Goal: Navigation & Orientation: Find specific page/section

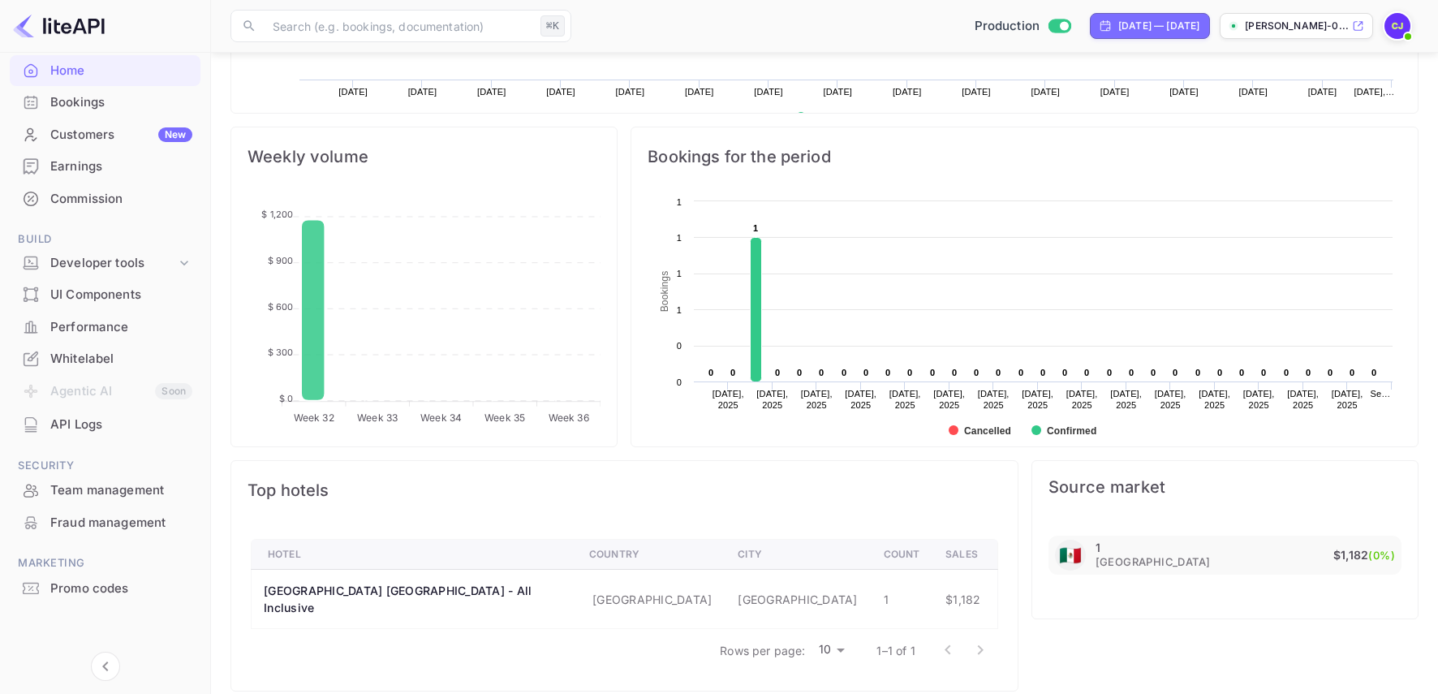
scroll to position [28, 0]
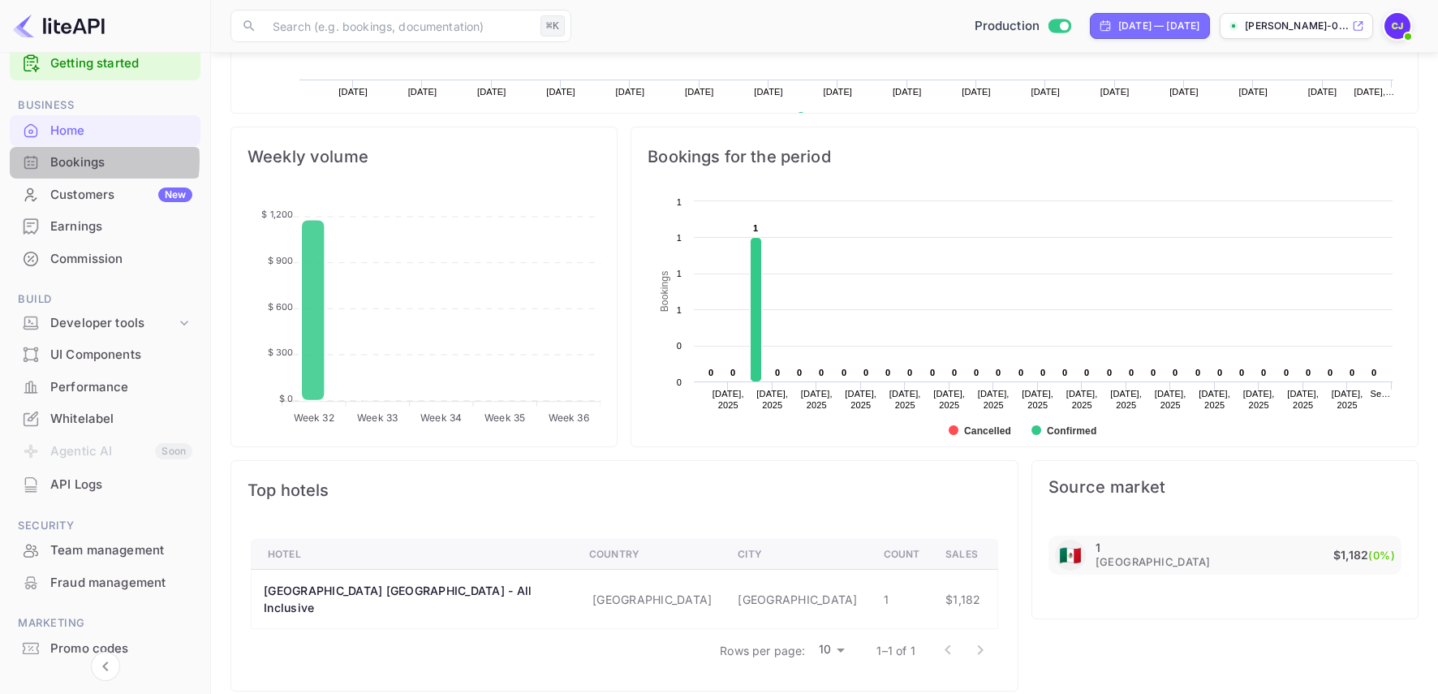
click at [68, 160] on div "Bookings" at bounding box center [121, 162] width 142 height 19
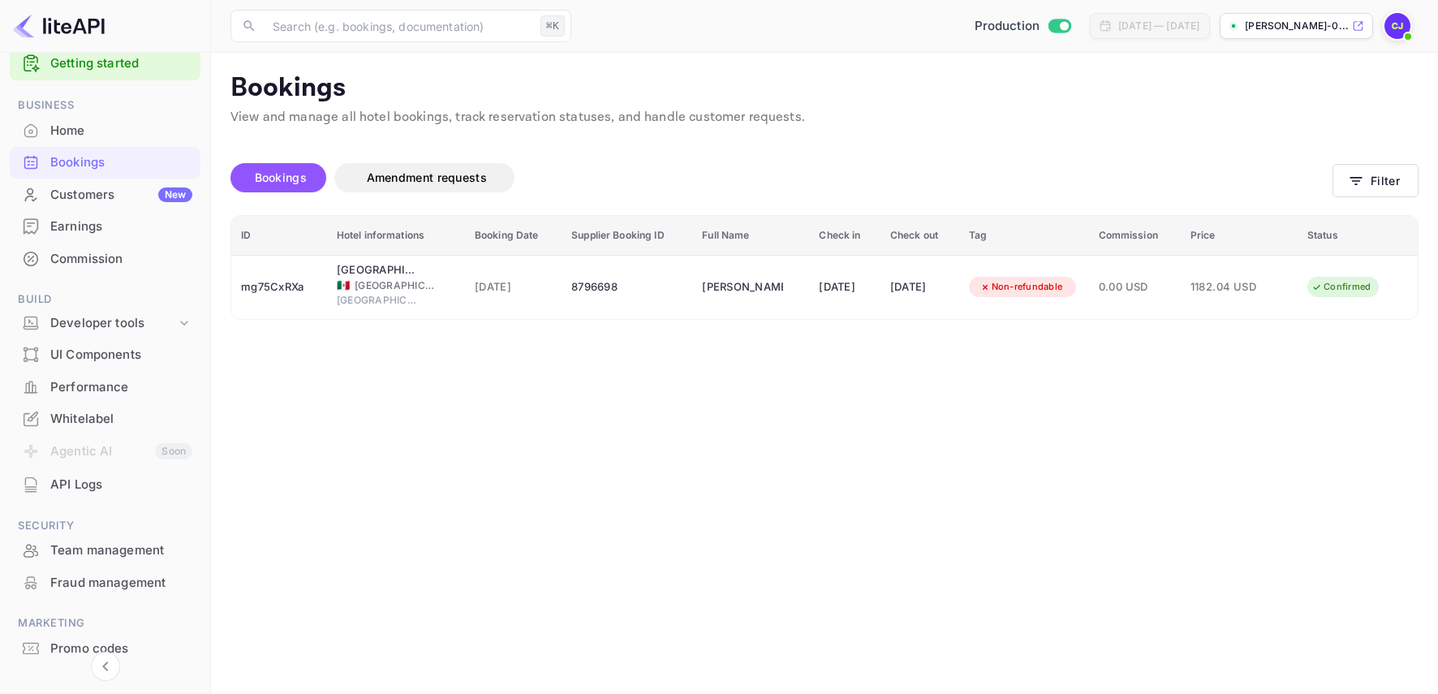
click at [68, 256] on div "Commission" at bounding box center [121, 259] width 142 height 19
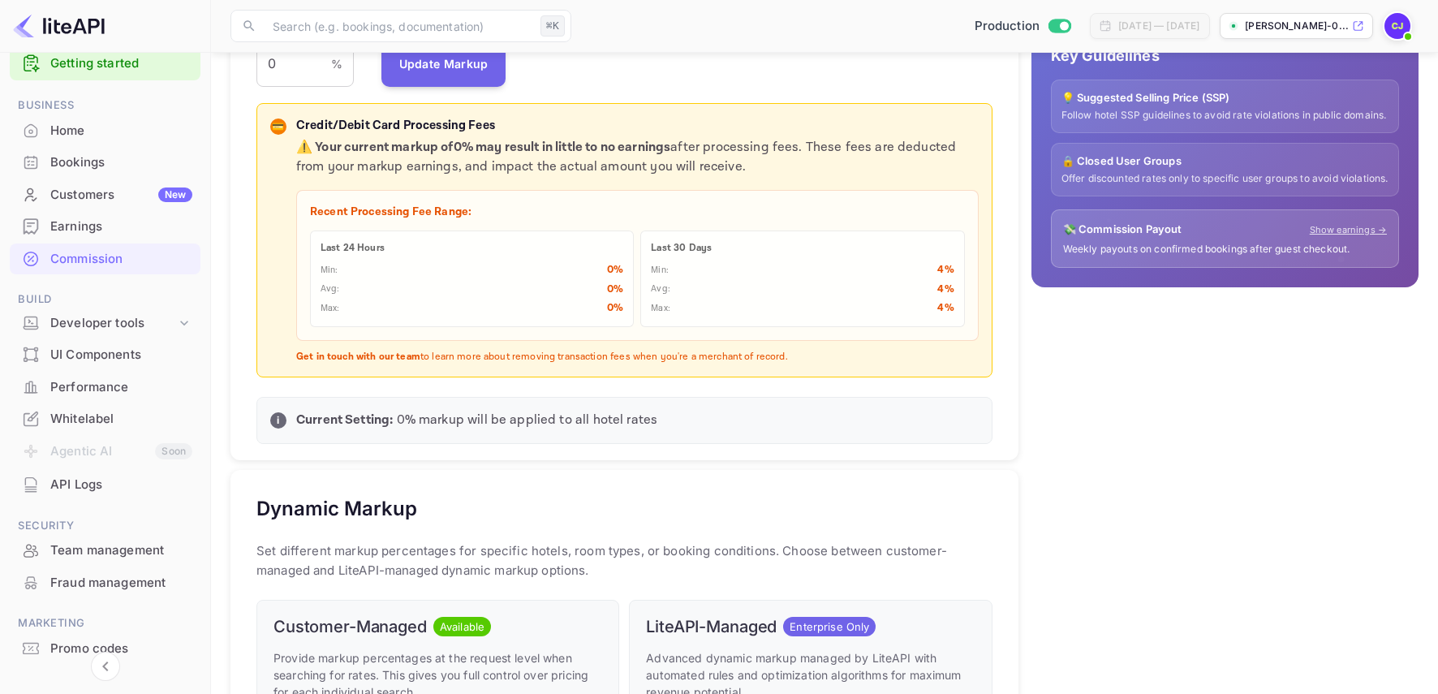
scroll to position [472, 0]
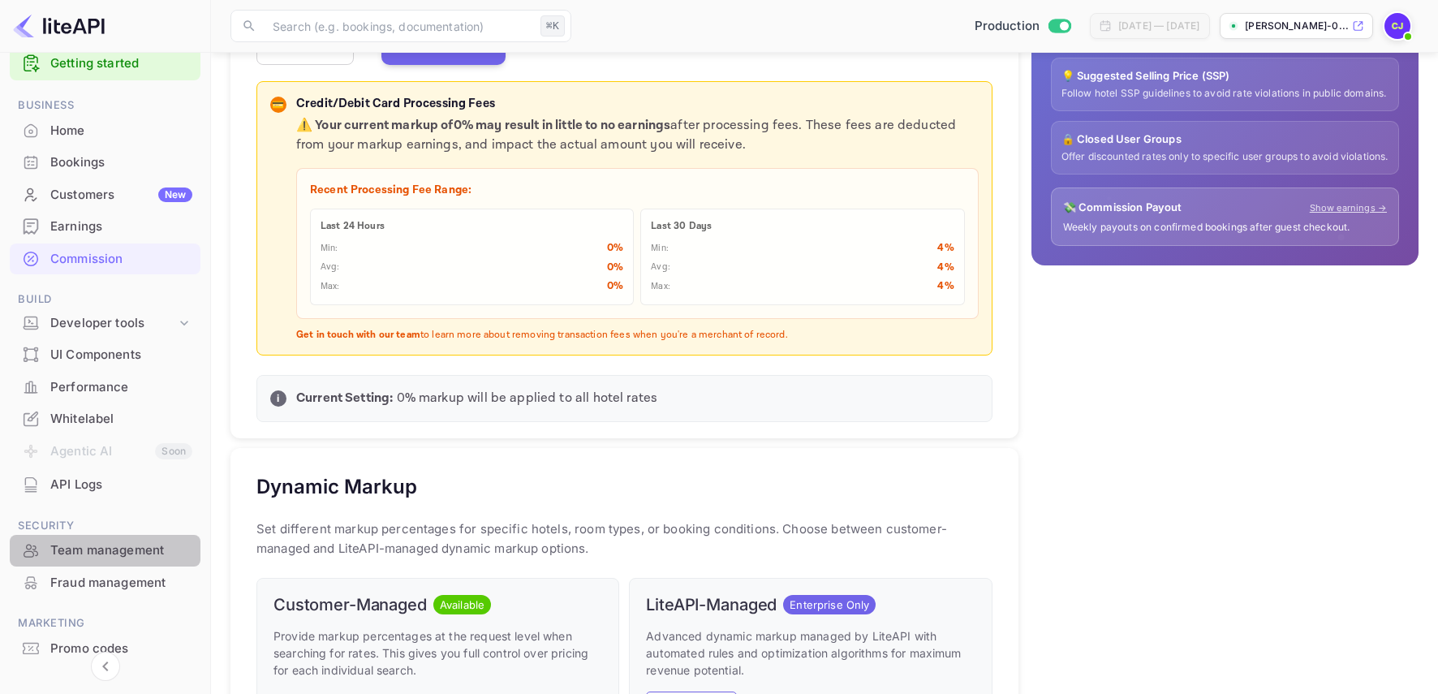
click at [119, 553] on div "Team management" at bounding box center [121, 550] width 142 height 19
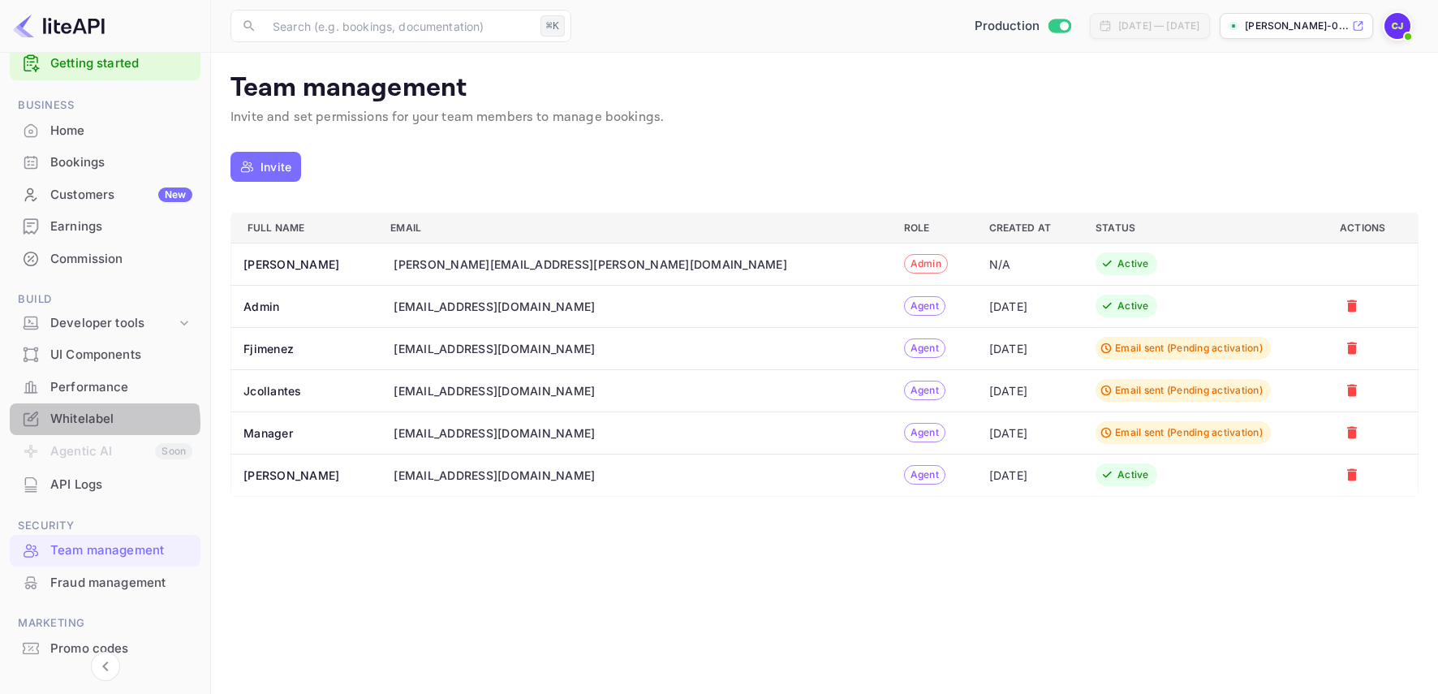
click at [101, 423] on div "Whitelabel" at bounding box center [121, 419] width 142 height 19
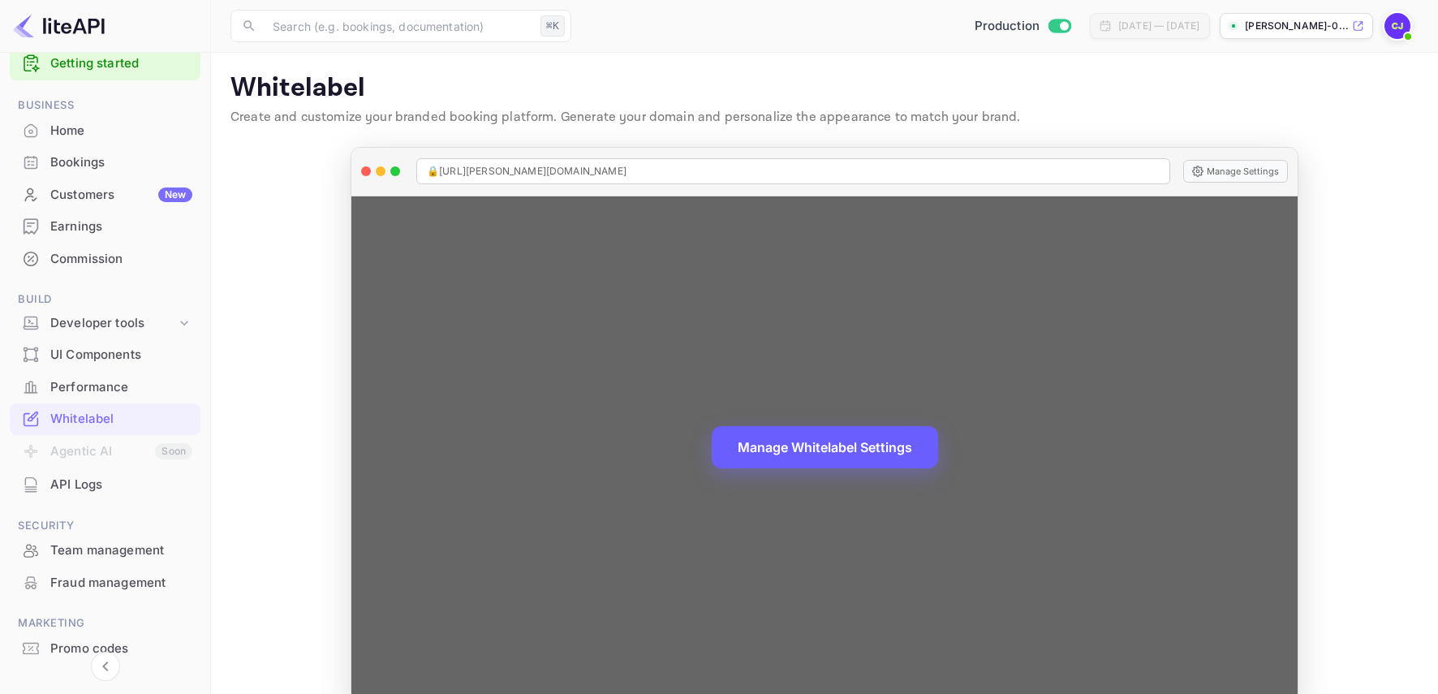
click at [897, 456] on button "Manage Whitelabel Settings" at bounding box center [825, 447] width 226 height 42
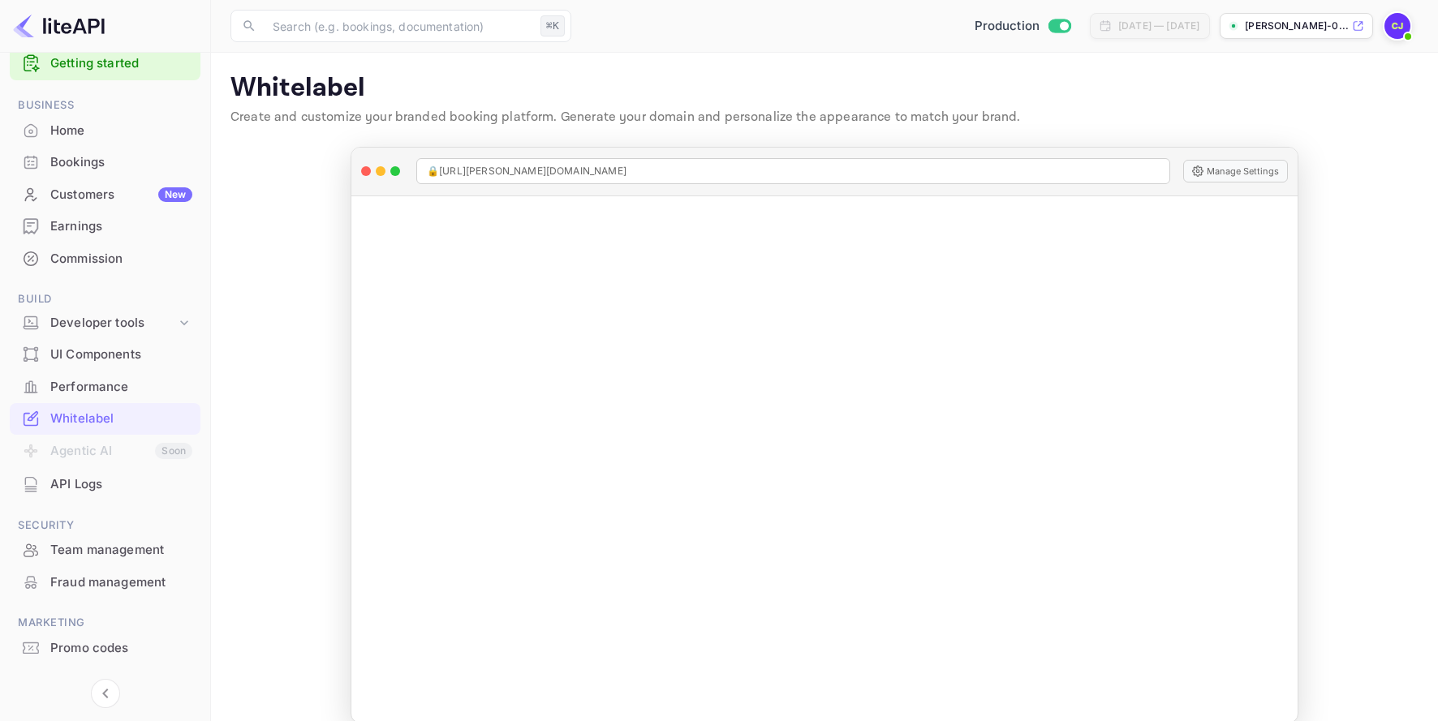
click at [85, 392] on div "Performance" at bounding box center [121, 387] width 142 height 19
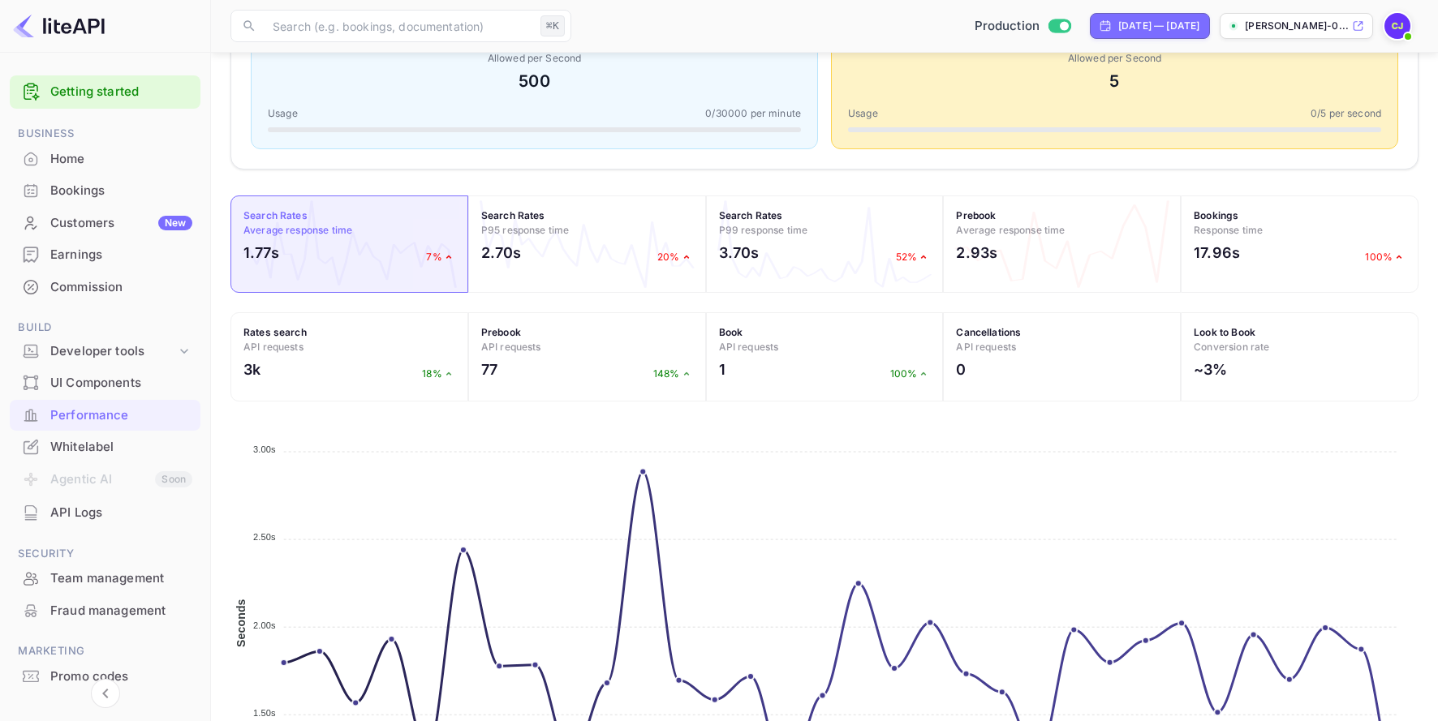
scroll to position [396, 0]
click at [71, 158] on div "Home" at bounding box center [121, 159] width 142 height 19
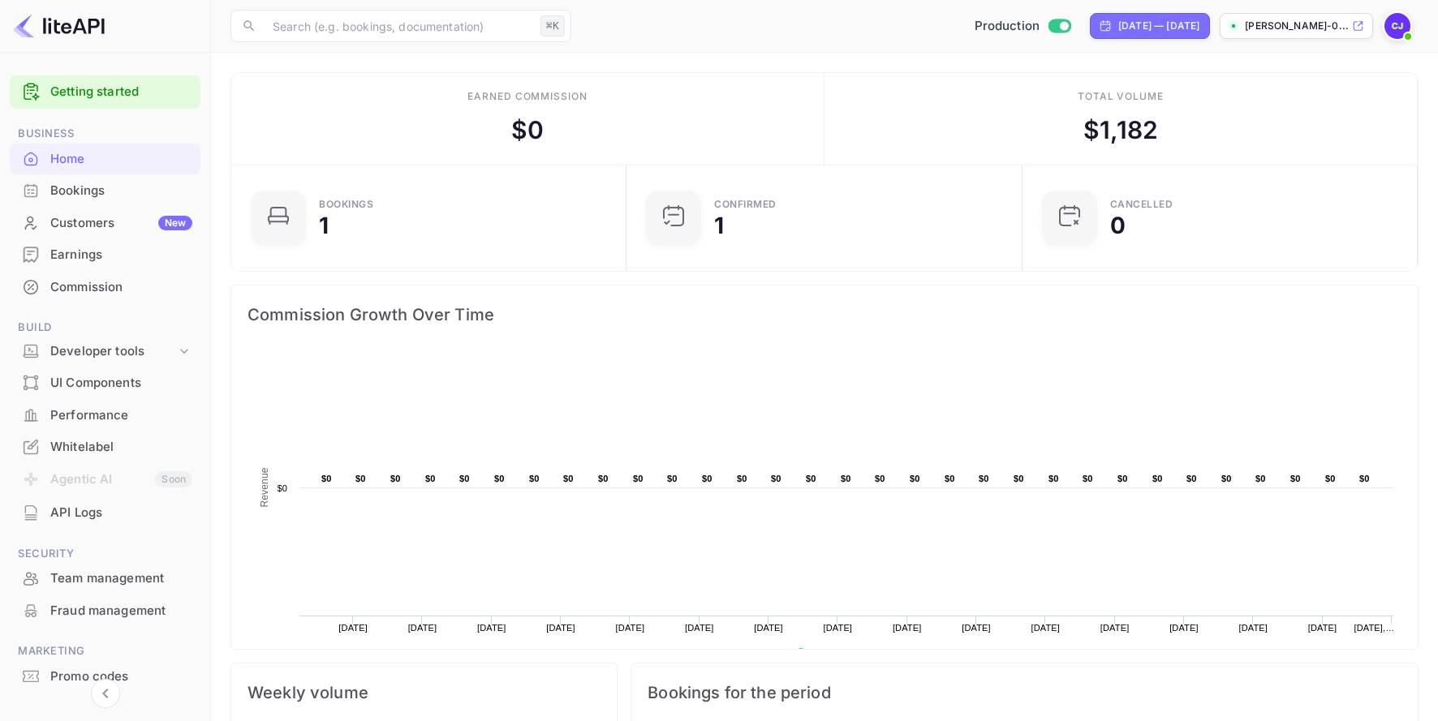
click at [89, 445] on div "Whitelabel" at bounding box center [121, 447] width 142 height 19
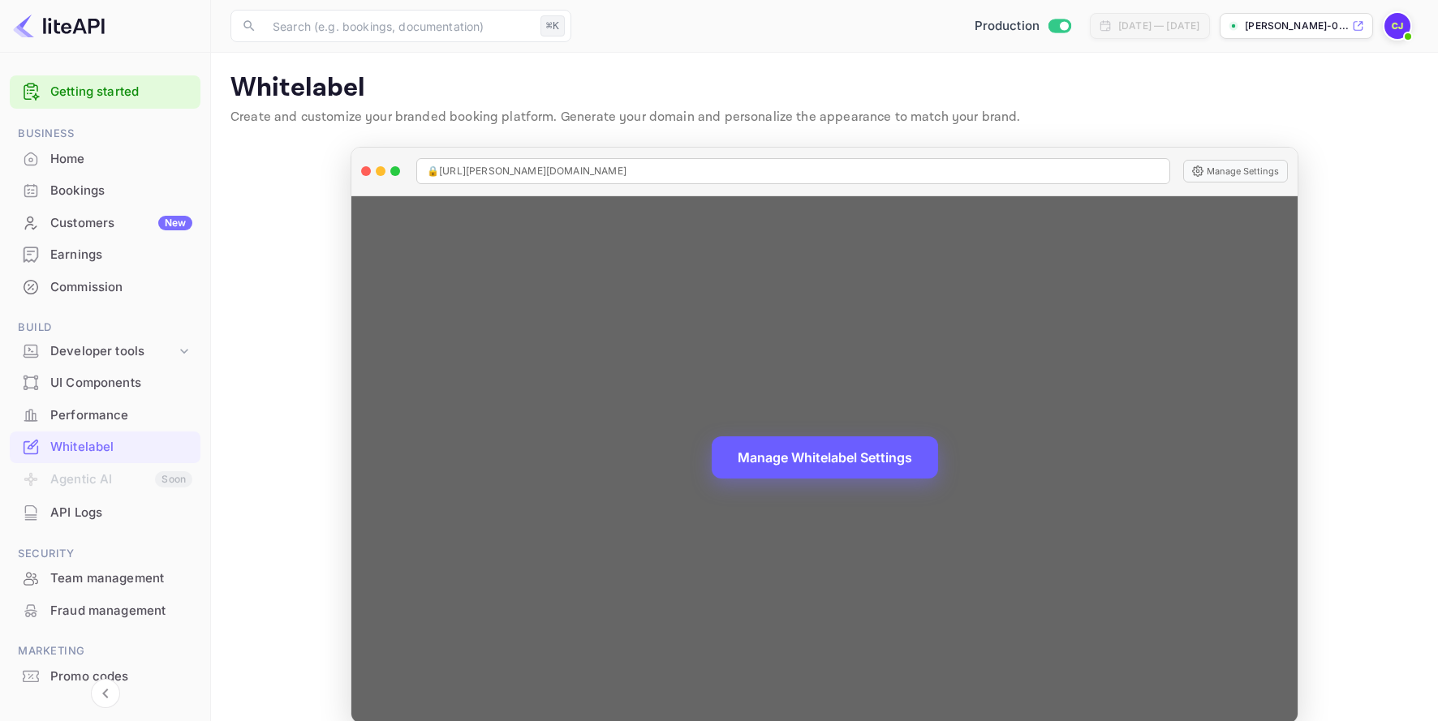
click at [823, 447] on button "Manage Whitelabel Settings" at bounding box center [825, 458] width 226 height 42
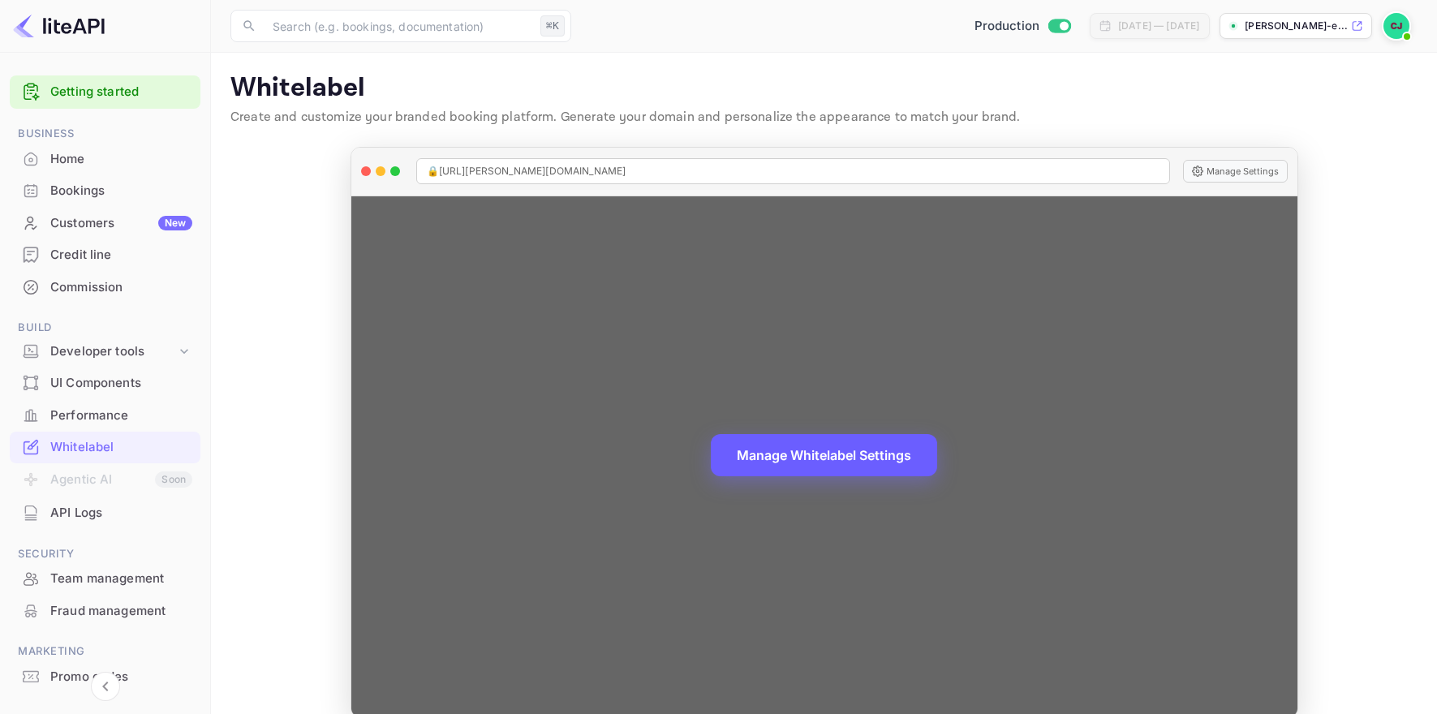
scroll to position [61, 0]
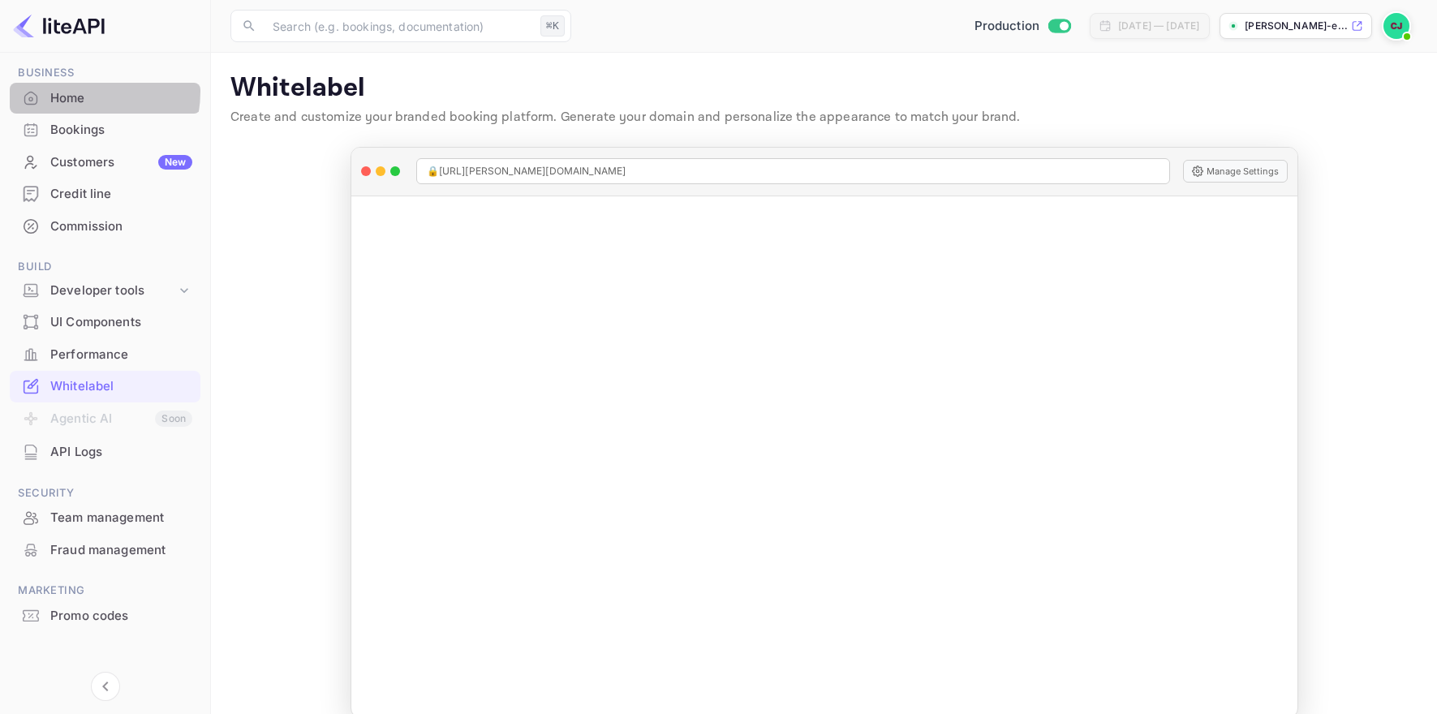
click at [64, 91] on div "Home" at bounding box center [121, 98] width 142 height 19
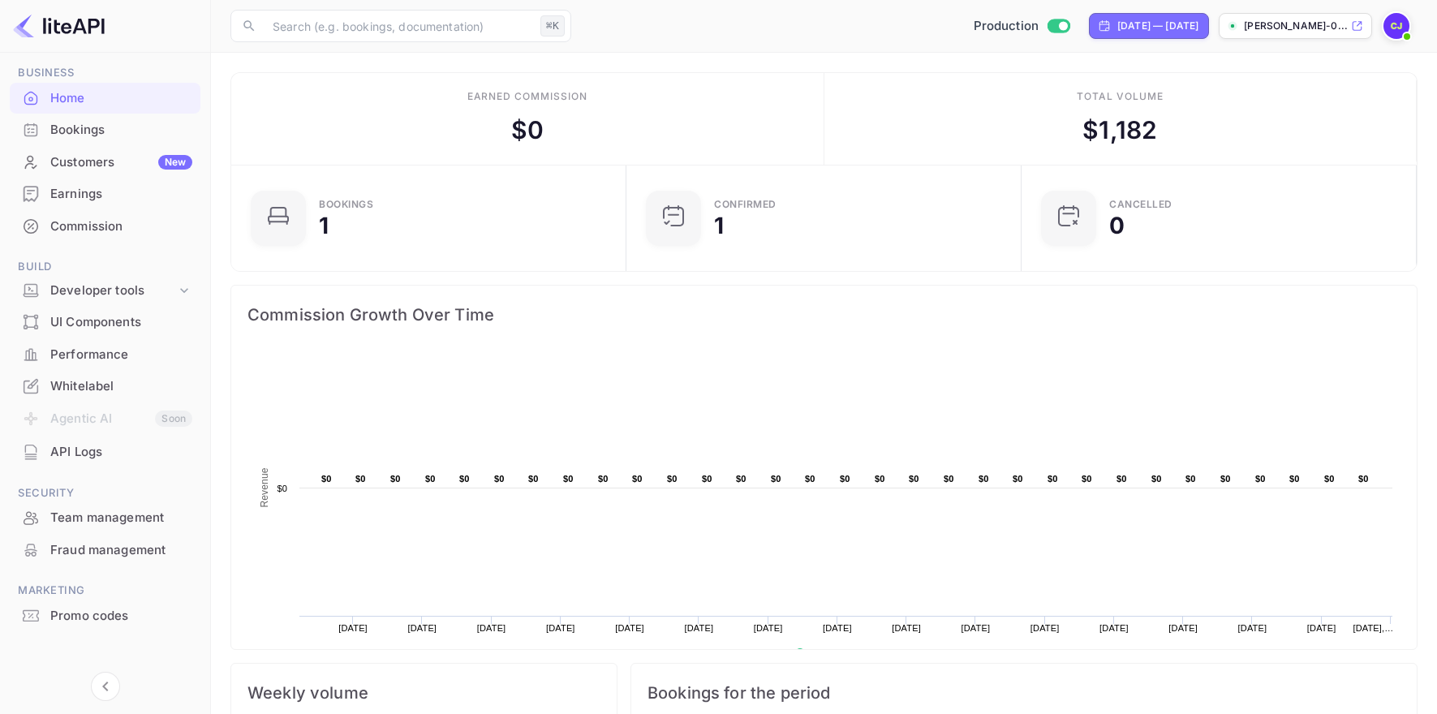
scroll to position [1, 1]
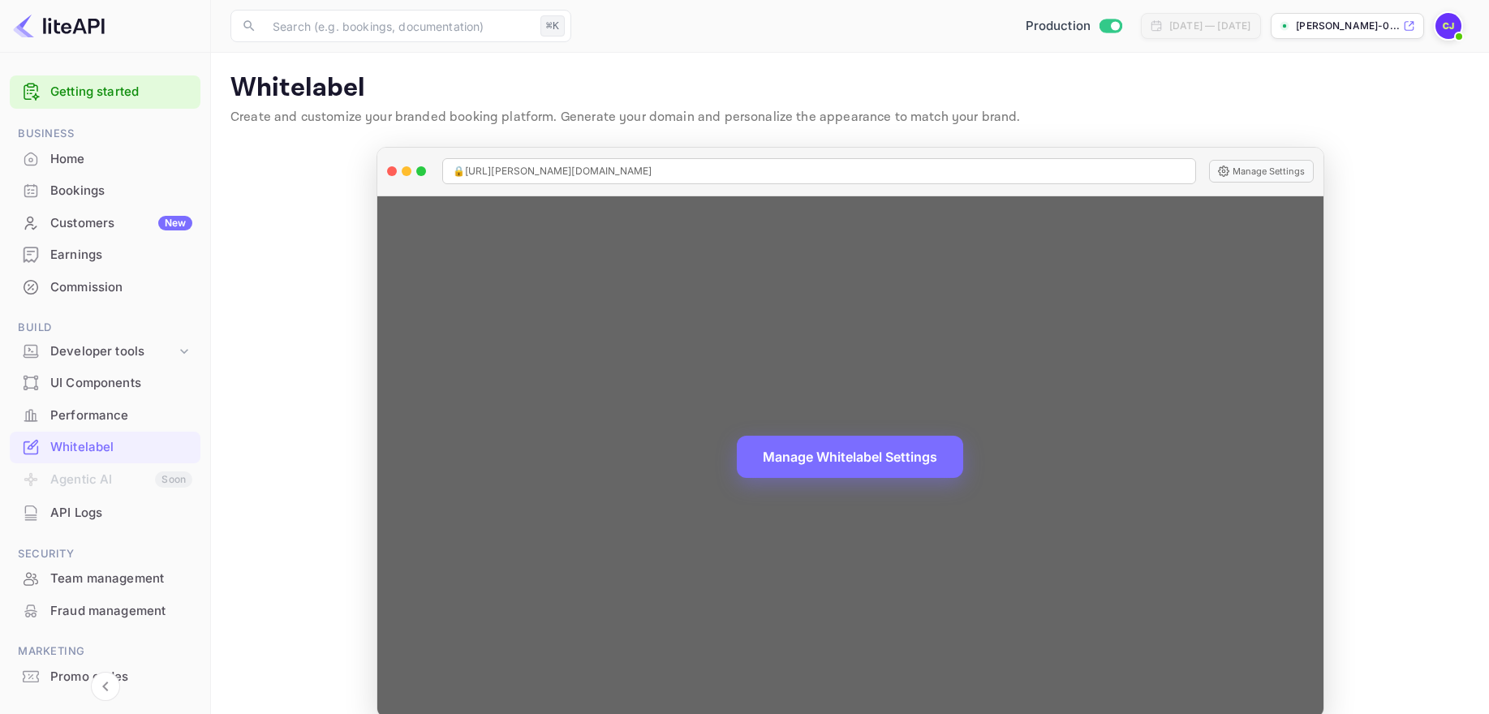
scroll to position [24, 0]
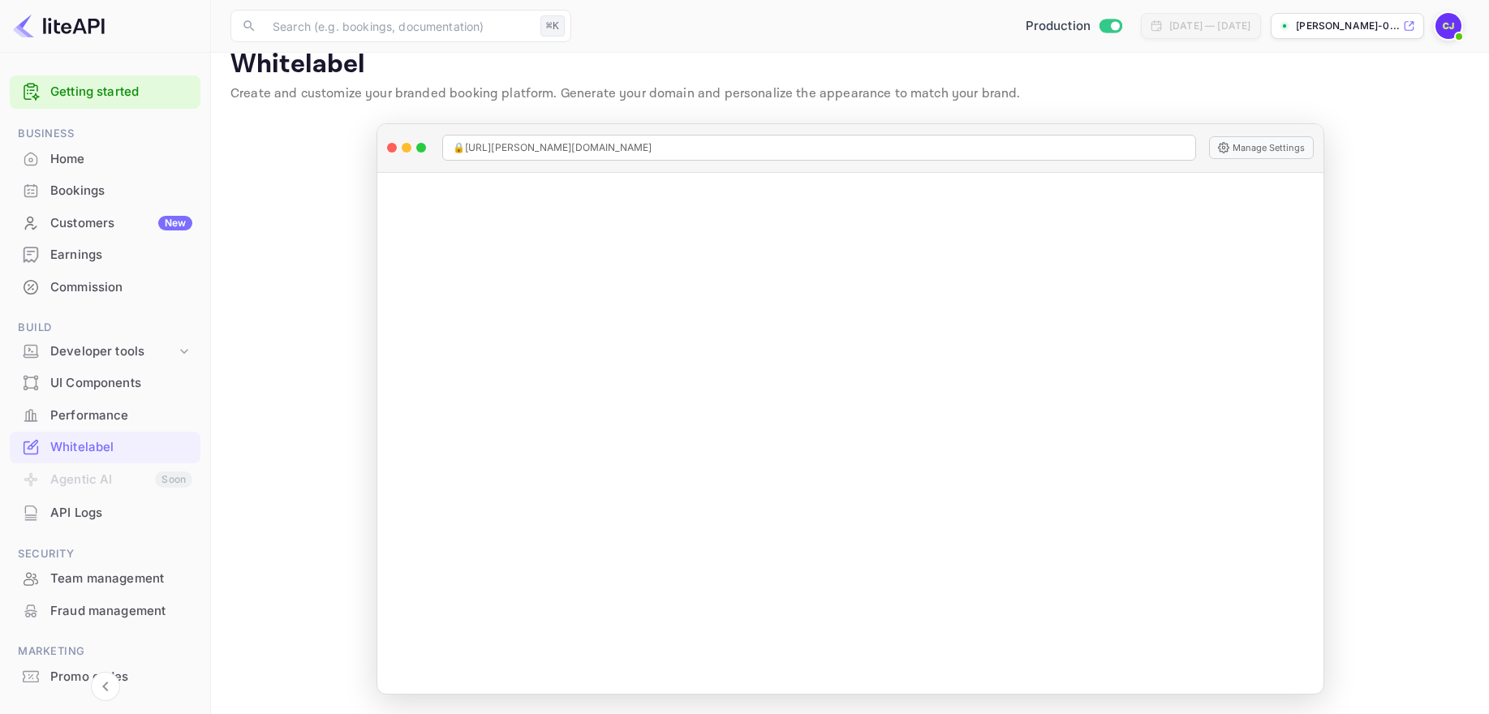
click at [80, 187] on div "Bookings" at bounding box center [121, 191] width 142 height 19
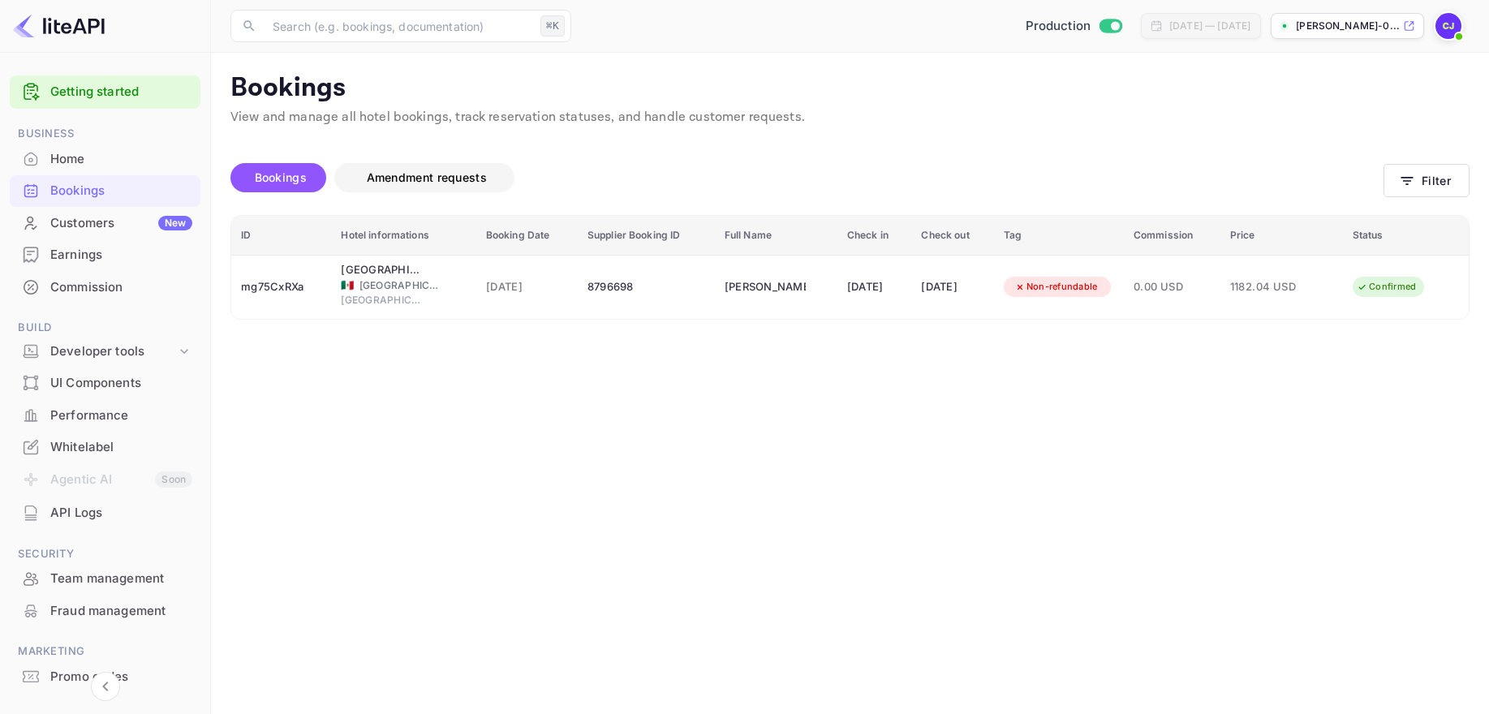
click at [411, 183] on span "Amendment requests" at bounding box center [427, 177] width 120 height 14
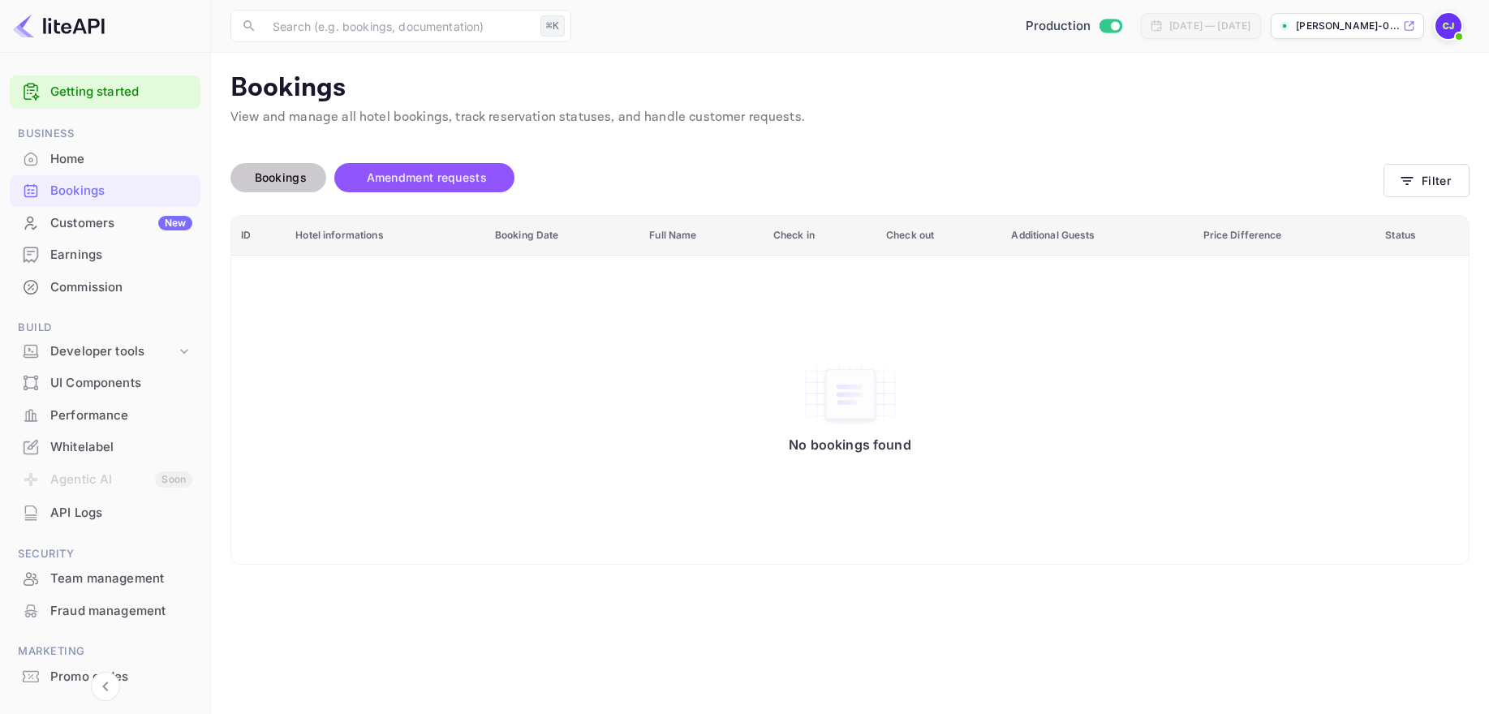
drag, startPoint x: 281, startPoint y: 176, endPoint x: 304, endPoint y: 206, distance: 38.1
click at [281, 179] on span "Bookings" at bounding box center [281, 177] width 52 height 14
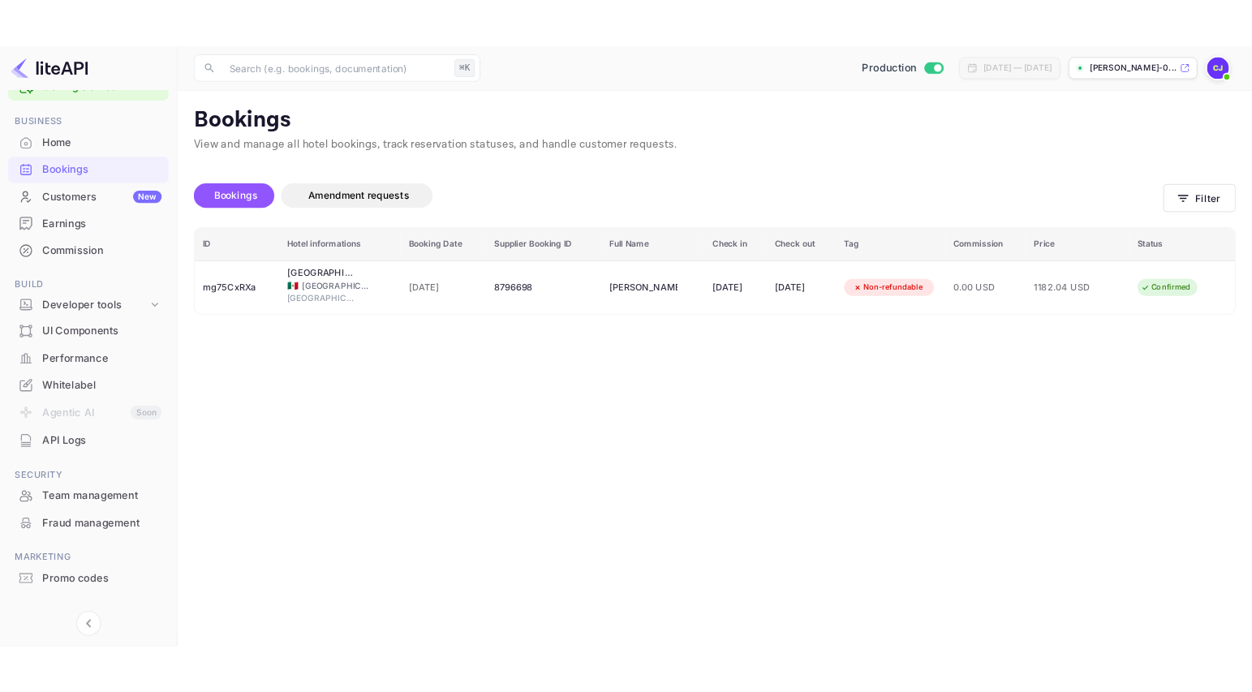
scroll to position [68, 0]
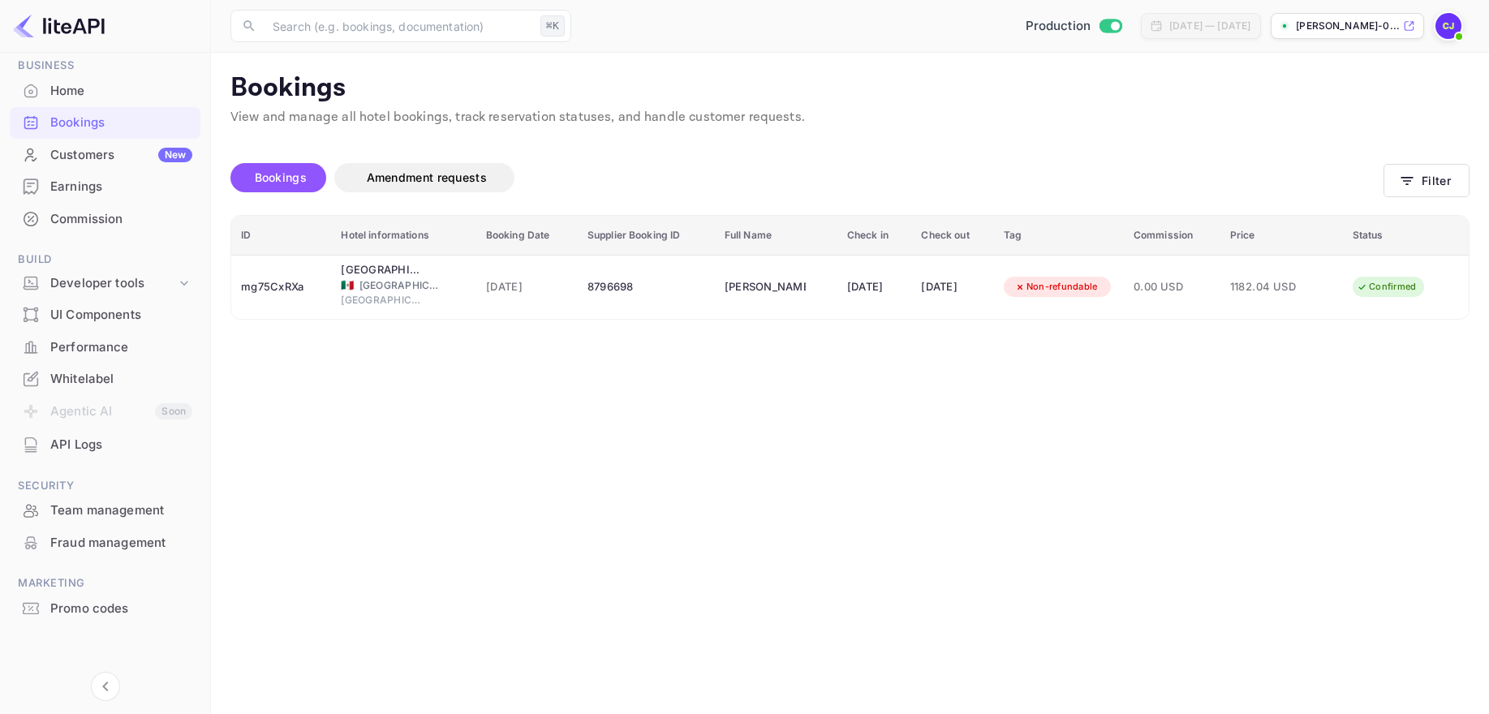
click at [81, 381] on div "Whitelabel" at bounding box center [121, 379] width 142 height 19
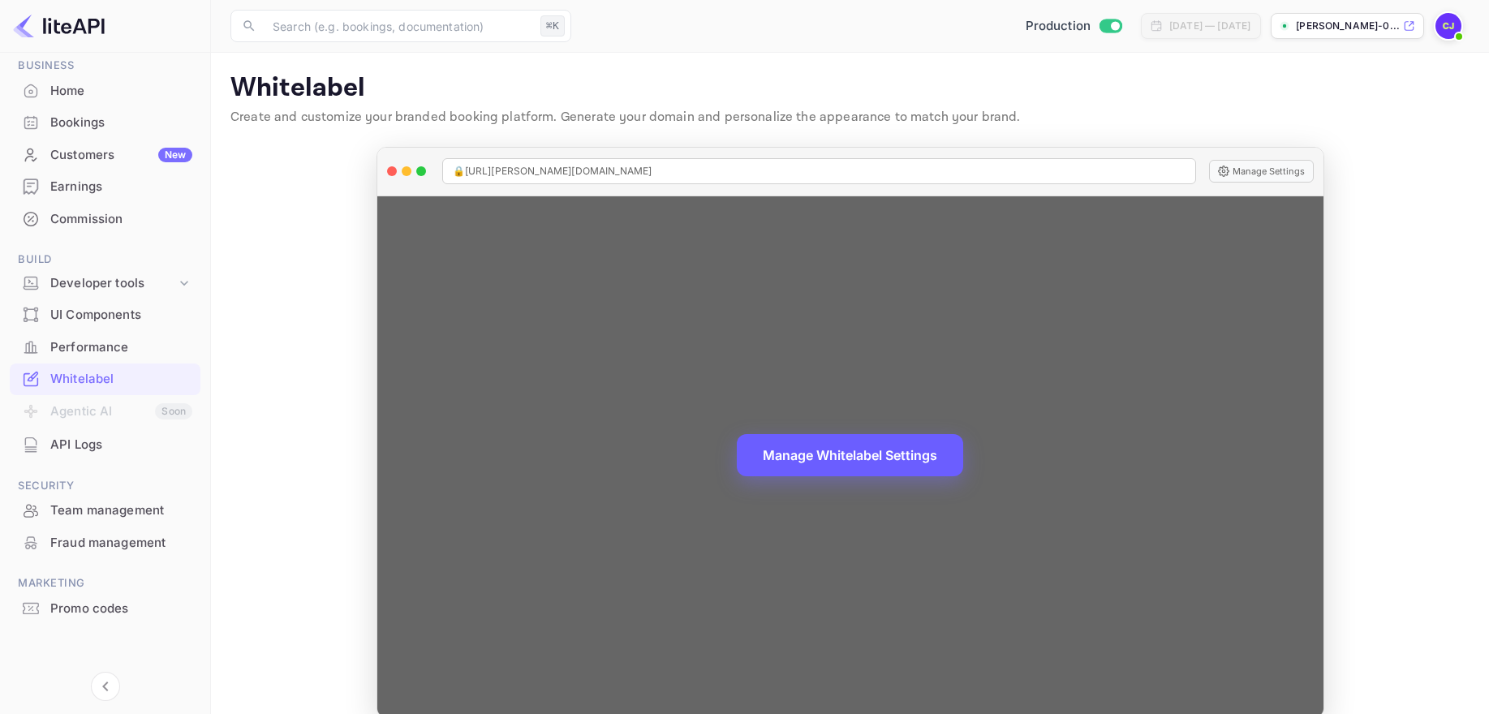
click at [885, 454] on button "Manage Whitelabel Settings" at bounding box center [850, 455] width 226 height 42
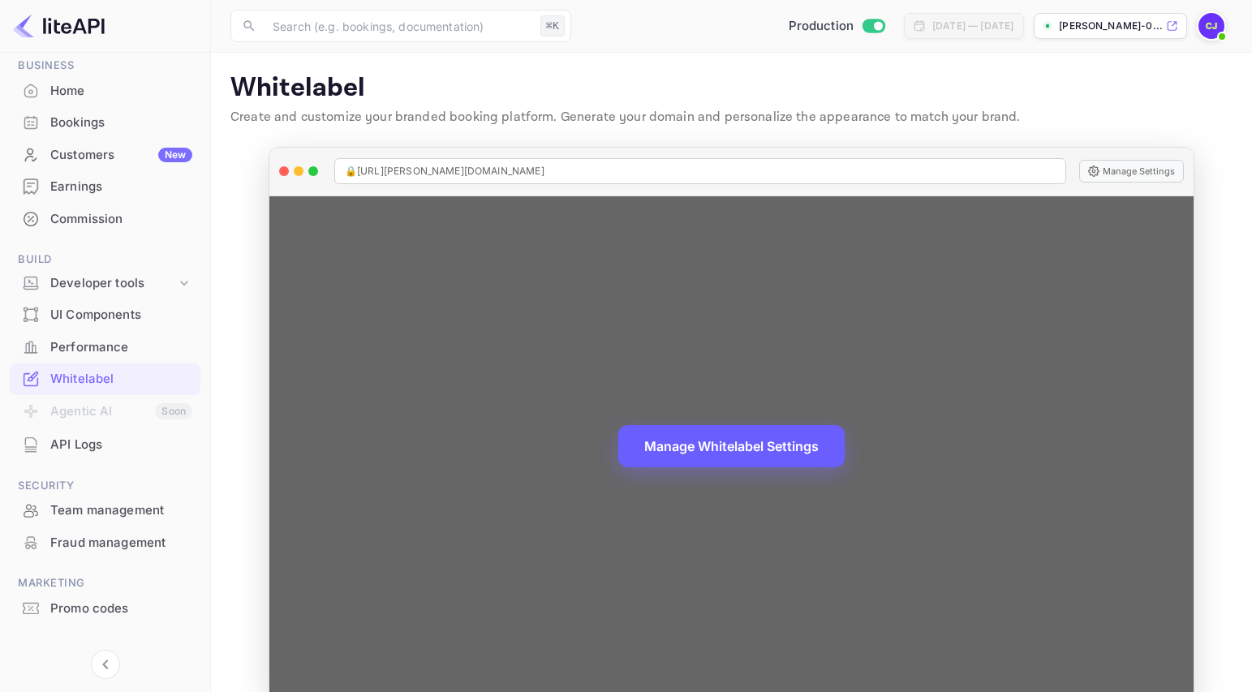
drag, startPoint x: 785, startPoint y: 441, endPoint x: 816, endPoint y: 411, distance: 43.1
click at [785, 441] on button "Manage Whitelabel Settings" at bounding box center [731, 446] width 226 height 42
drag, startPoint x: 731, startPoint y: 448, endPoint x: 733, endPoint y: 465, distance: 17.1
click at [731, 449] on button "Manage Whitelabel Settings" at bounding box center [731, 446] width 226 height 42
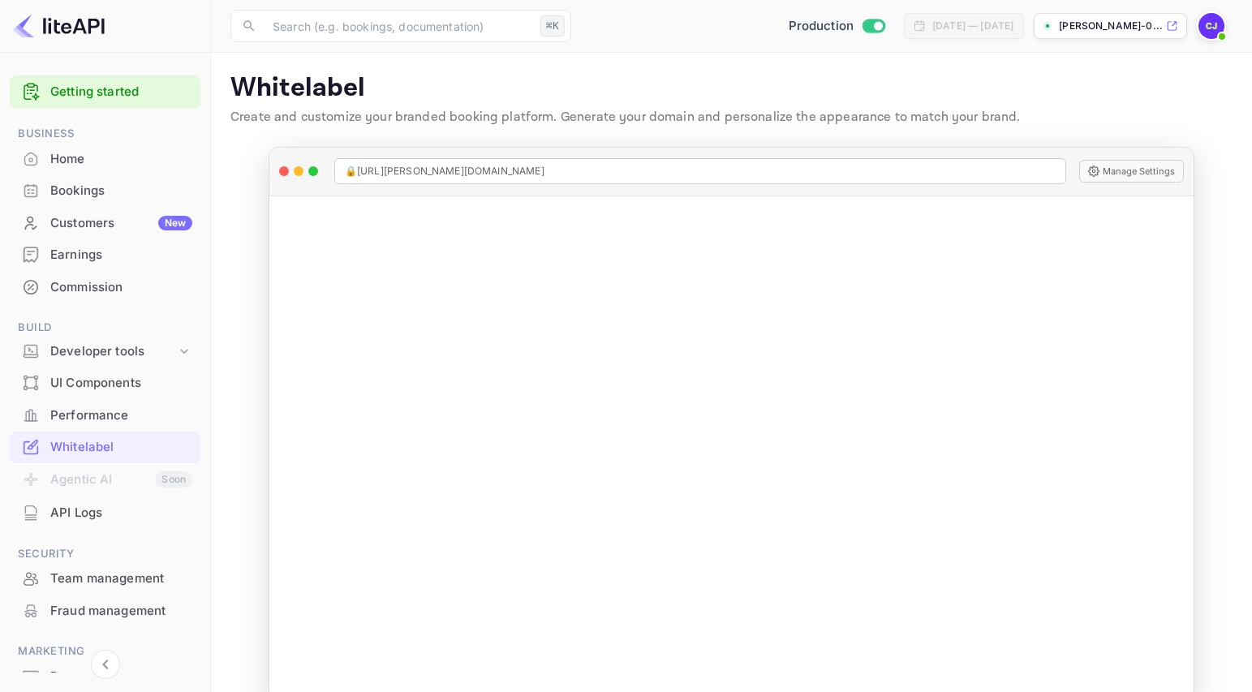
click at [1215, 26] on img at bounding box center [1212, 26] width 26 height 26
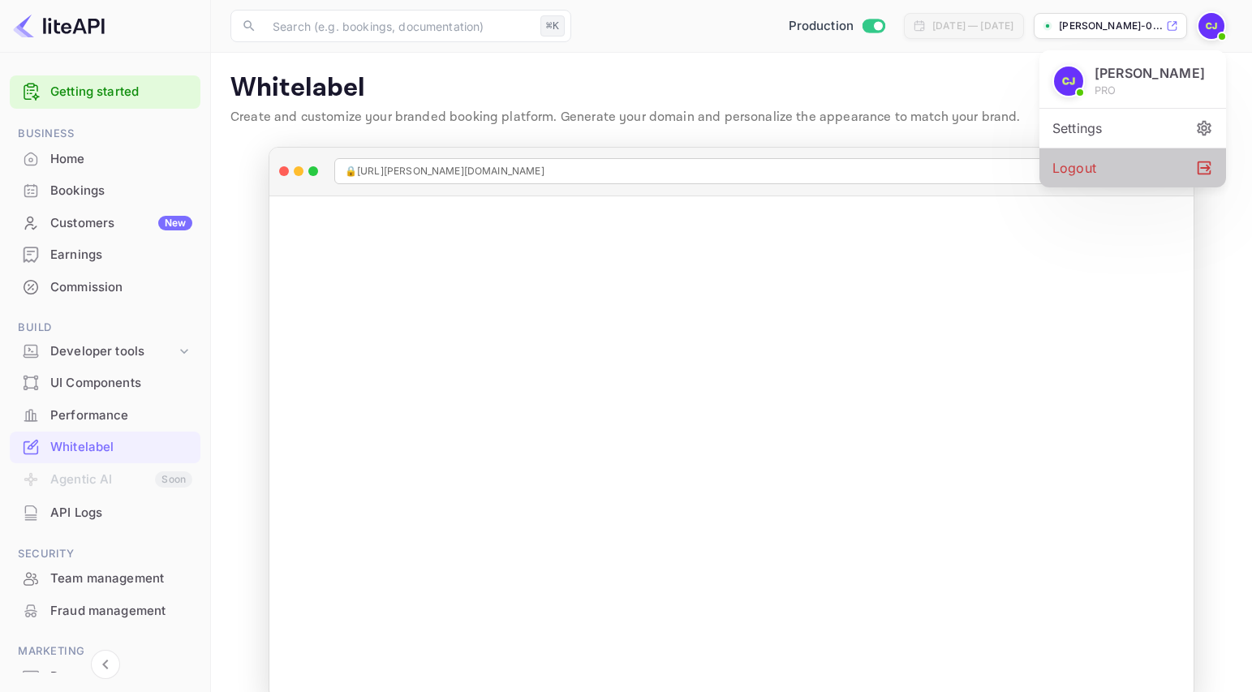
click at [1076, 172] on div "Logout" at bounding box center [1132, 167] width 187 height 39
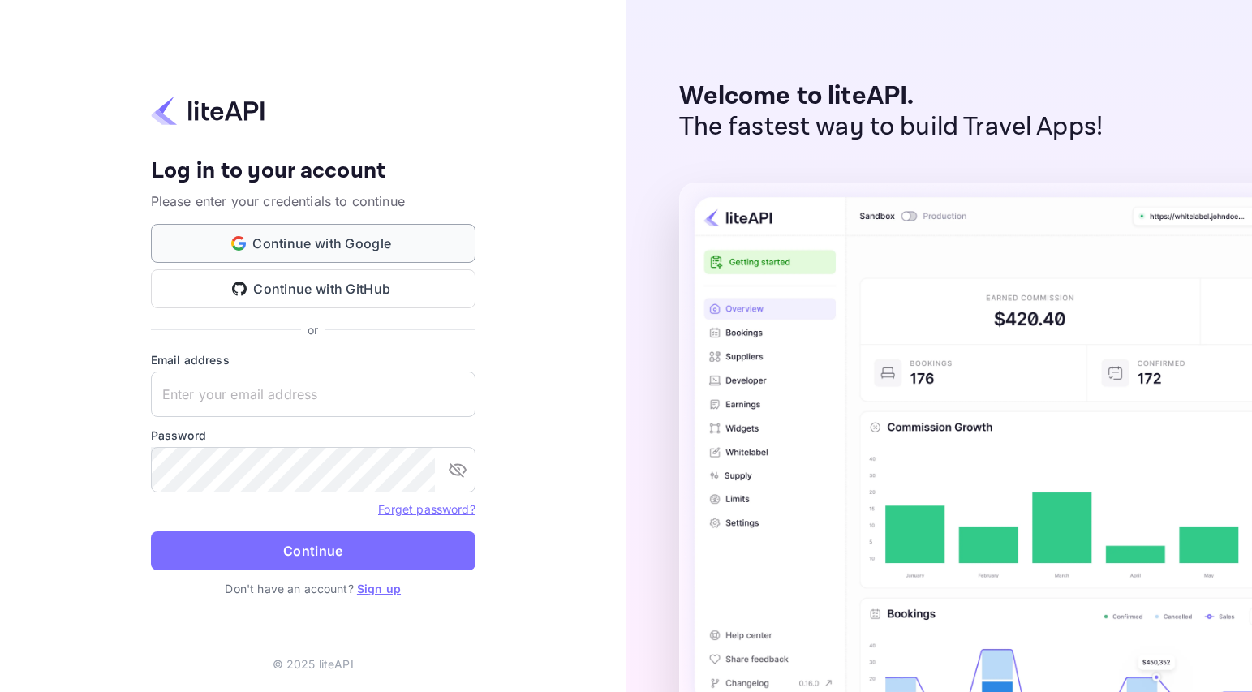
click at [326, 242] on button "Continue with Google" at bounding box center [313, 243] width 325 height 39
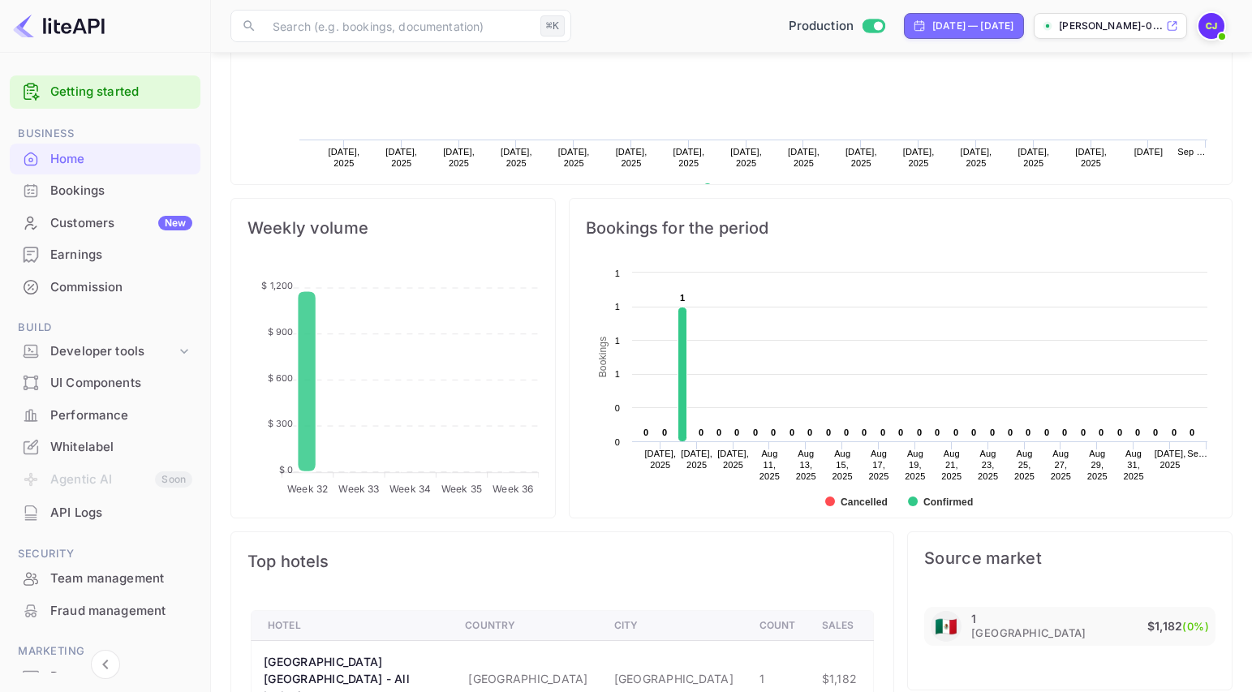
scroll to position [538, 0]
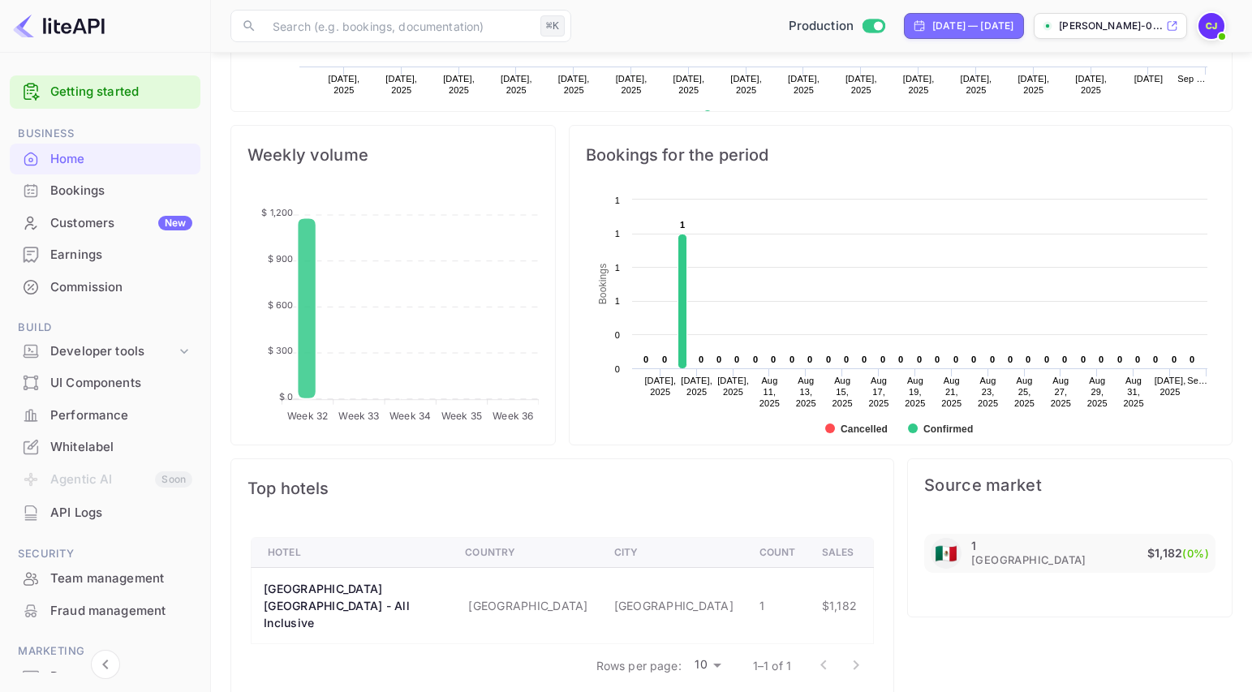
click at [79, 189] on div "Bookings" at bounding box center [121, 191] width 142 height 19
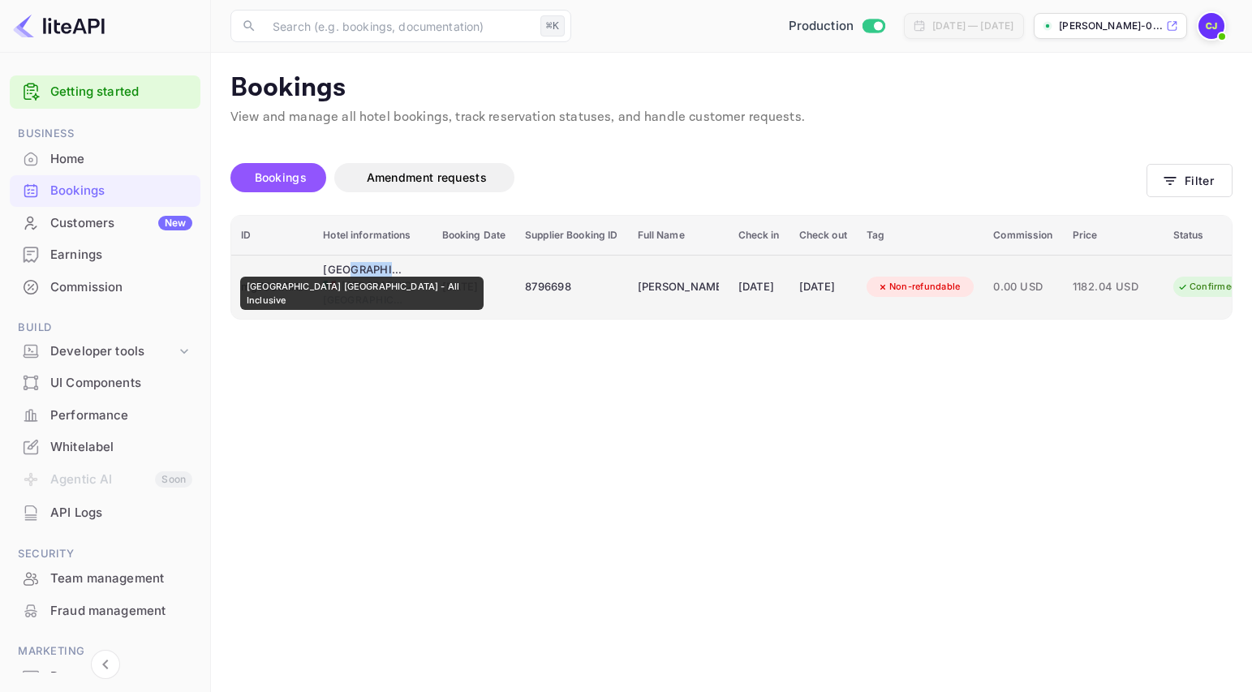
drag, startPoint x: 407, startPoint y: 269, endPoint x: 349, endPoint y: 265, distance: 58.6
click at [349, 265] on div "[GEOGRAPHIC_DATA] [GEOGRAPHIC_DATA] - All Inclusive 🇲🇽 [GEOGRAPHIC_DATA] [GEOGR…" at bounding box center [372, 286] width 99 height 49
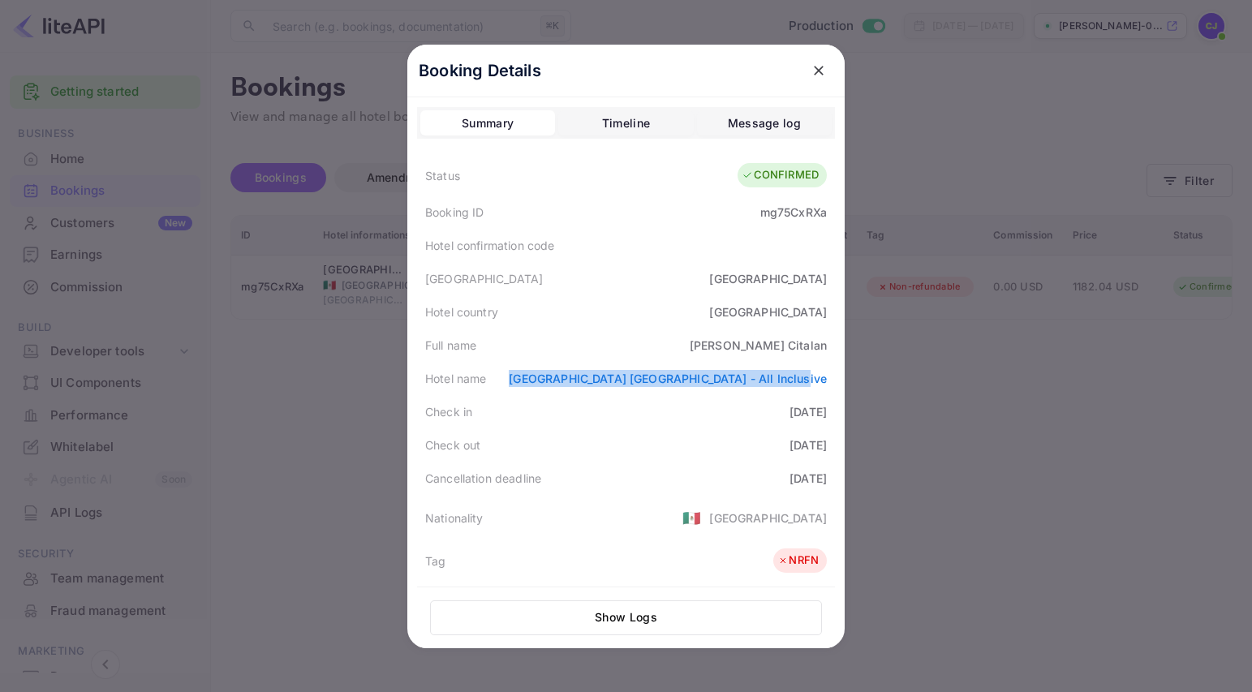
drag, startPoint x: 833, startPoint y: 382, endPoint x: 557, endPoint y: 378, distance: 275.9
click at [562, 375] on div "Hotel name [GEOGRAPHIC_DATA] [GEOGRAPHIC_DATA] - All Inclusive" at bounding box center [626, 378] width 418 height 33
copy link "[GEOGRAPHIC_DATA] [GEOGRAPHIC_DATA] - All Inclusive"
click at [819, 70] on icon "close" at bounding box center [819, 71] width 10 height 10
